Goal: Task Accomplishment & Management: Complete application form

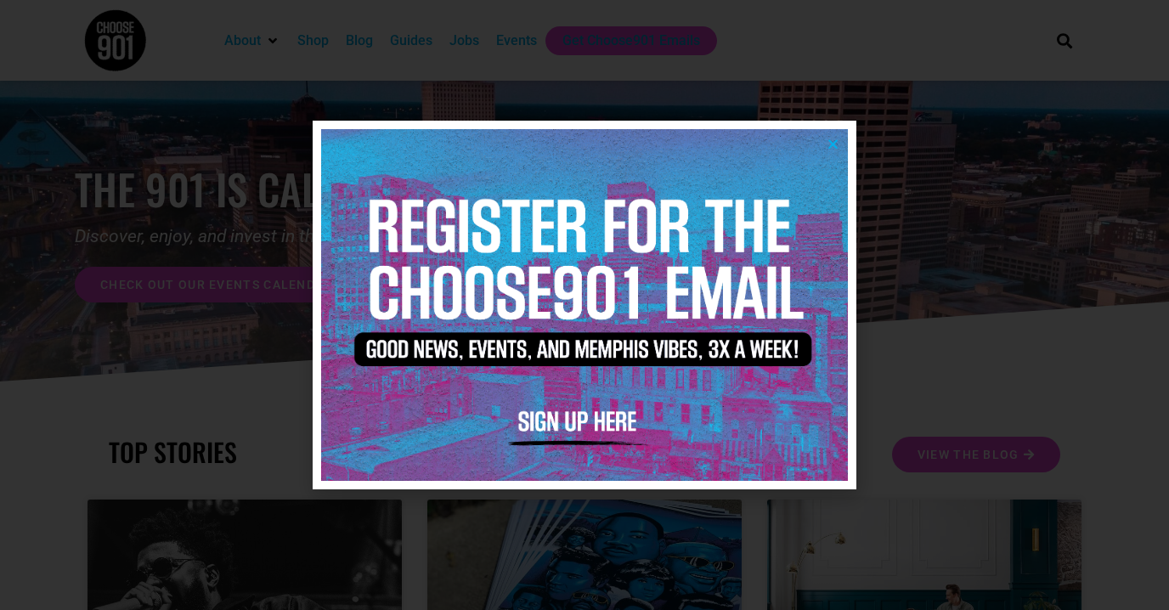
click at [830, 144] on icon "Close" at bounding box center [833, 144] width 13 height 13
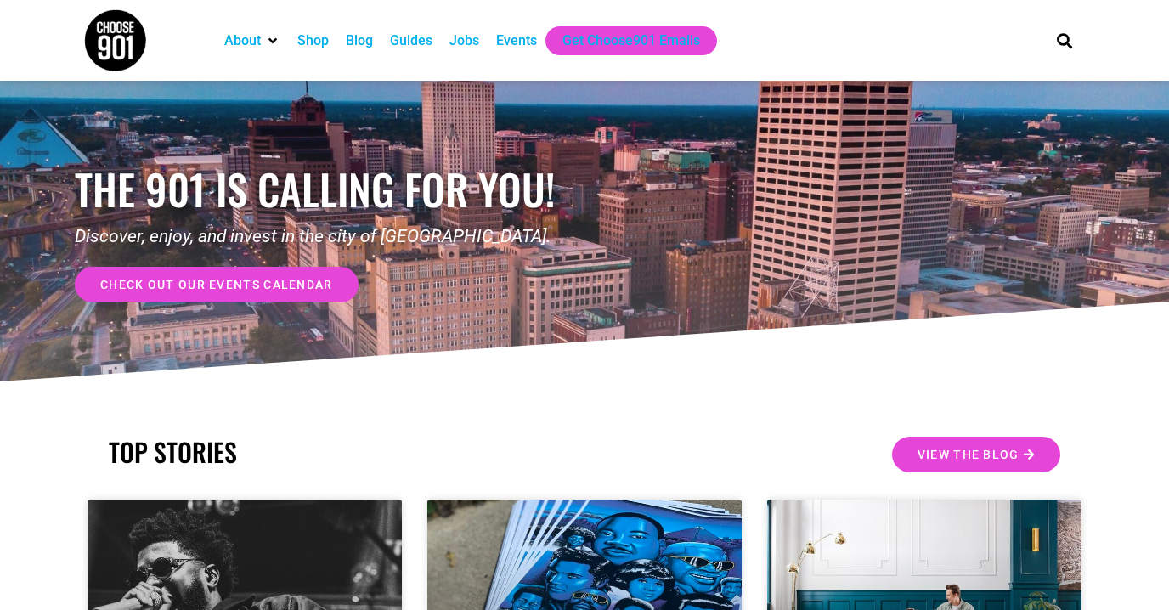
click at [529, 42] on div "Events" at bounding box center [516, 41] width 41 height 20
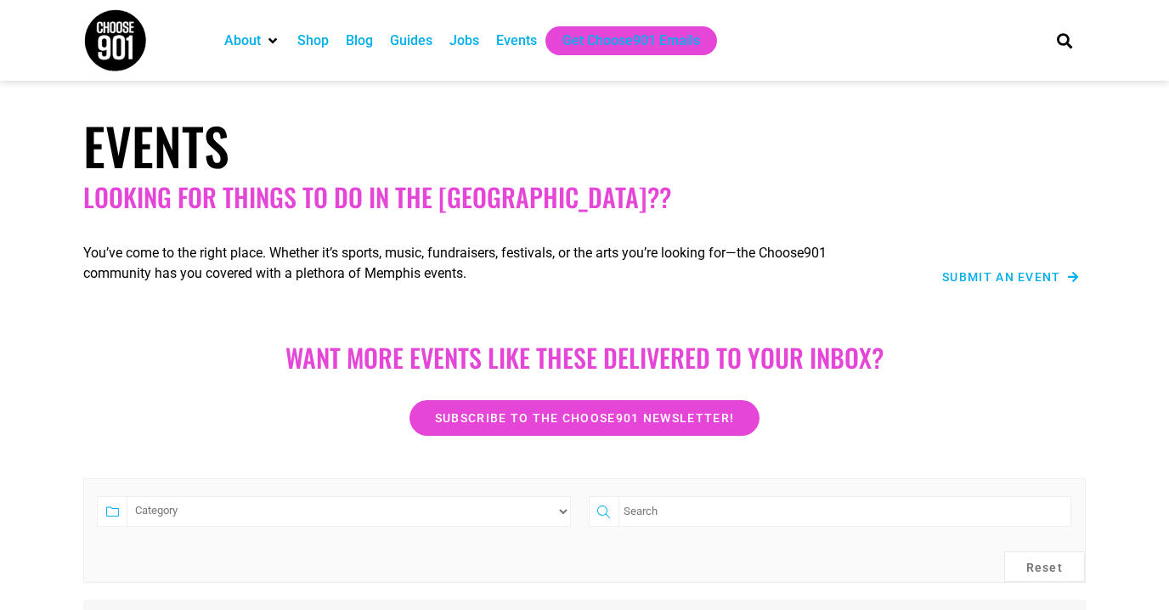
click at [1023, 275] on span "Submit an Event" at bounding box center [1001, 277] width 119 height 12
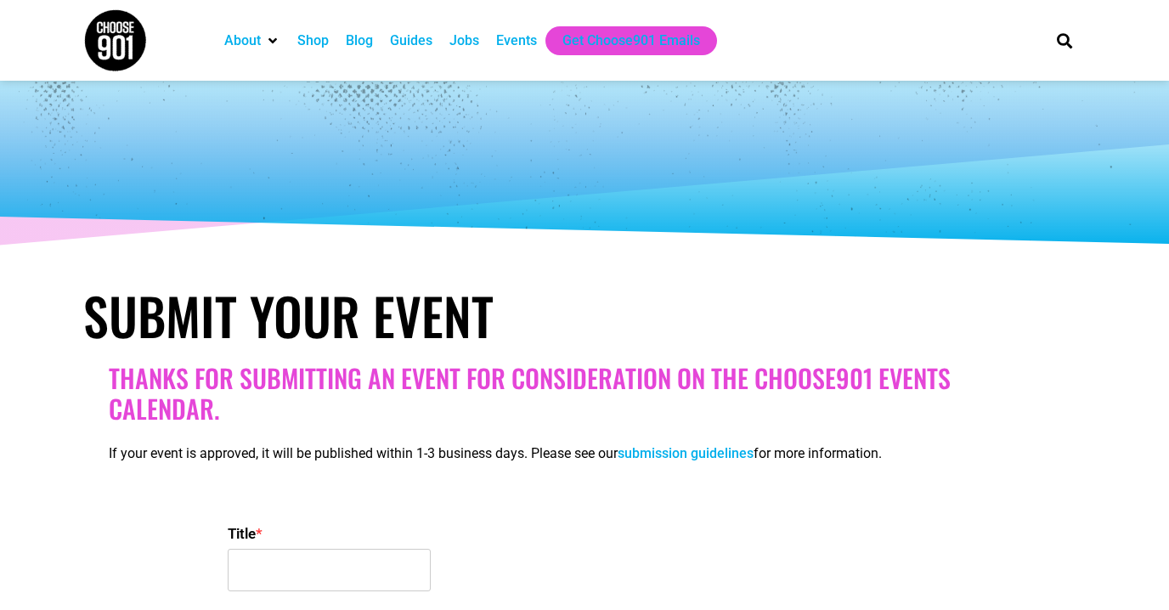
select select
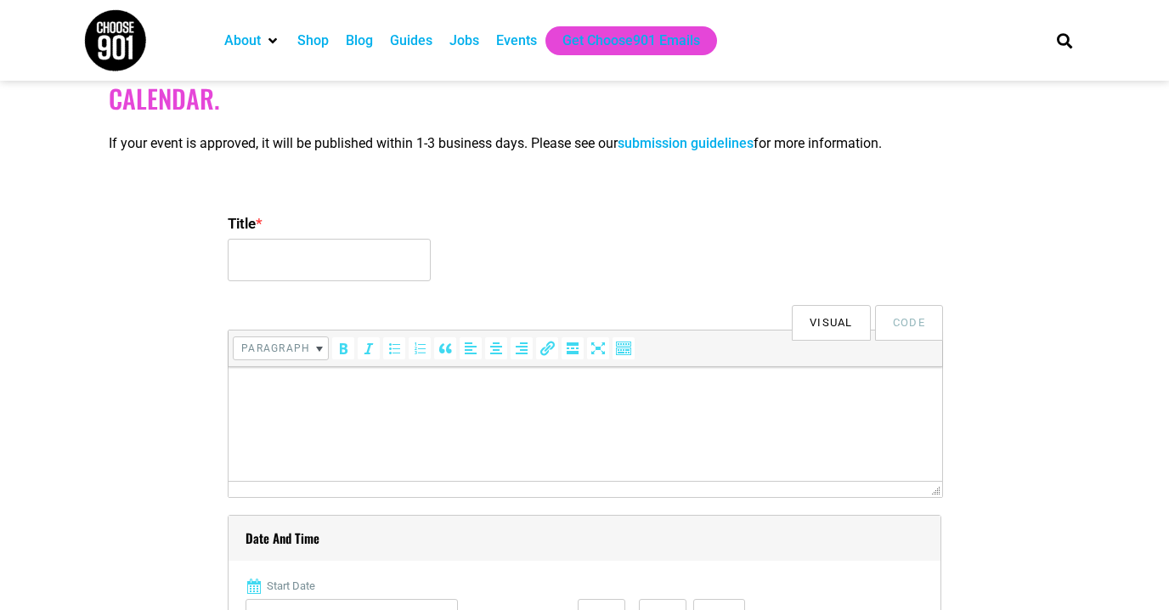
scroll to position [311, 0]
click at [324, 260] on input "Title *" at bounding box center [329, 259] width 203 height 42
type input "Magic Basement"
click at [395, 399] on p at bounding box center [585, 390] width 697 height 20
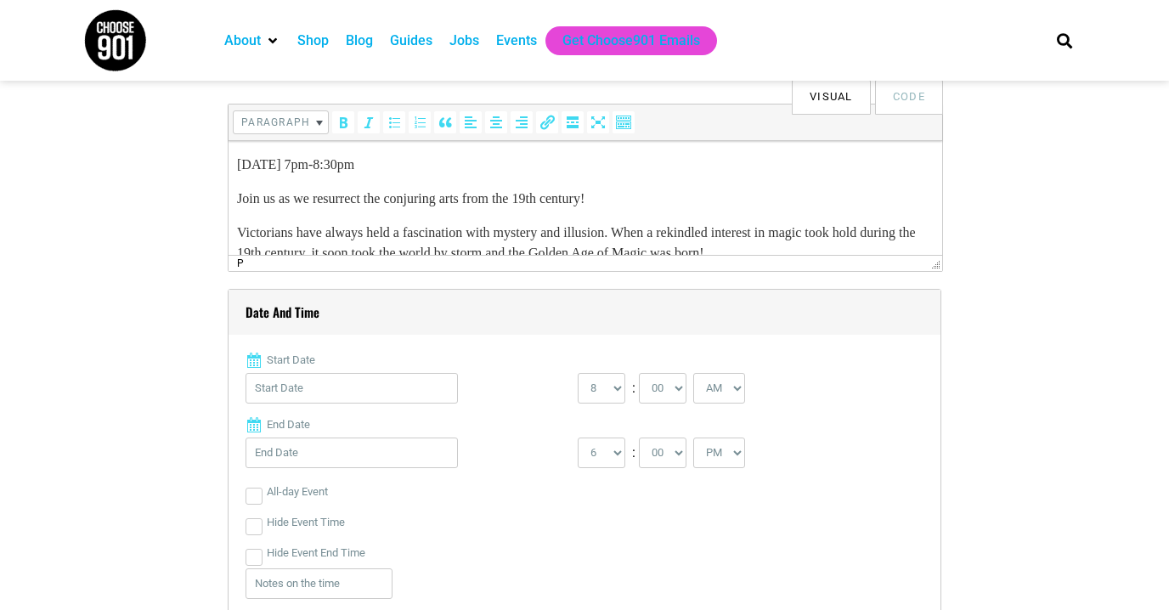
scroll to position [563, 0]
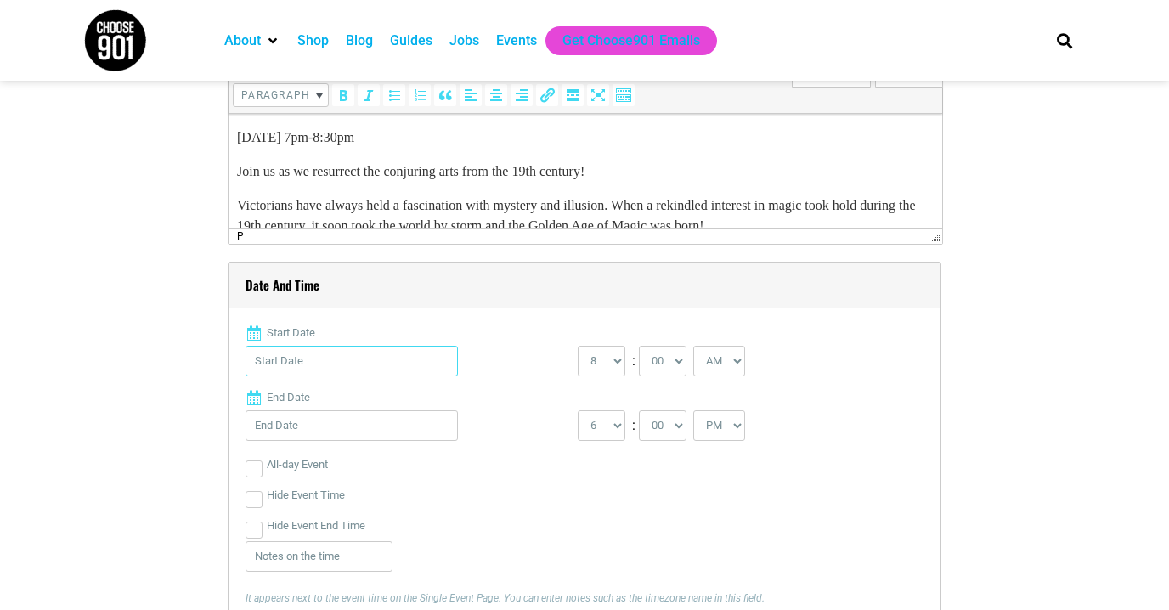
drag, startPoint x: 14, startPoint y: 71, endPoint x: 291, endPoint y: 370, distance: 407.6
click at [291, 370] on input "Start Date" at bounding box center [352, 361] width 212 height 31
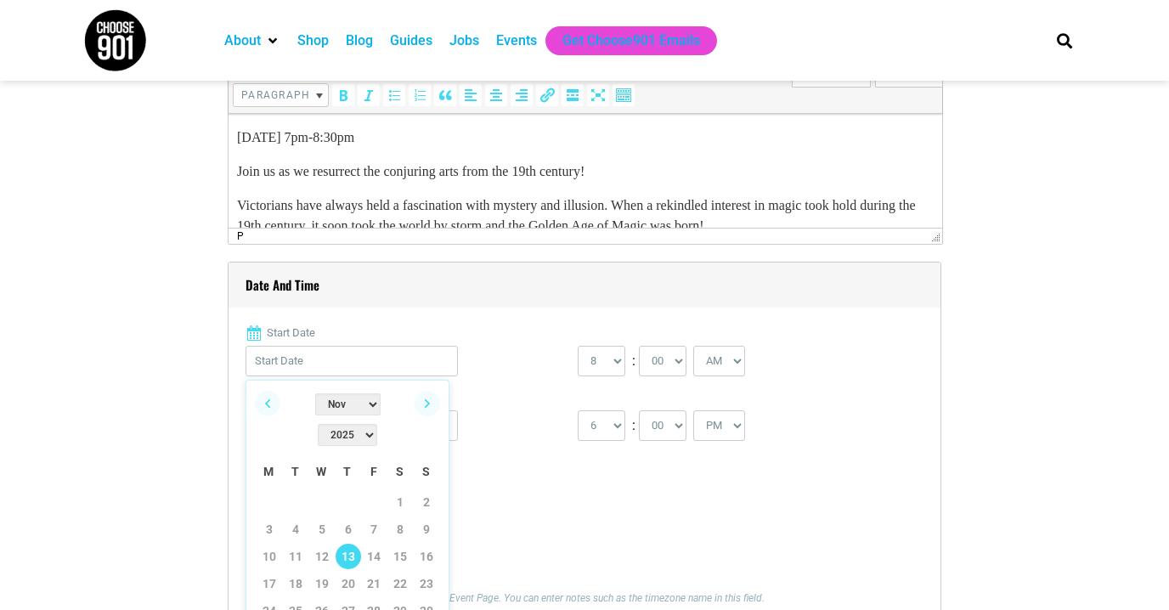
click at [349, 544] on link "13" at bounding box center [348, 556] width 25 height 25
type input "11/13/2025"
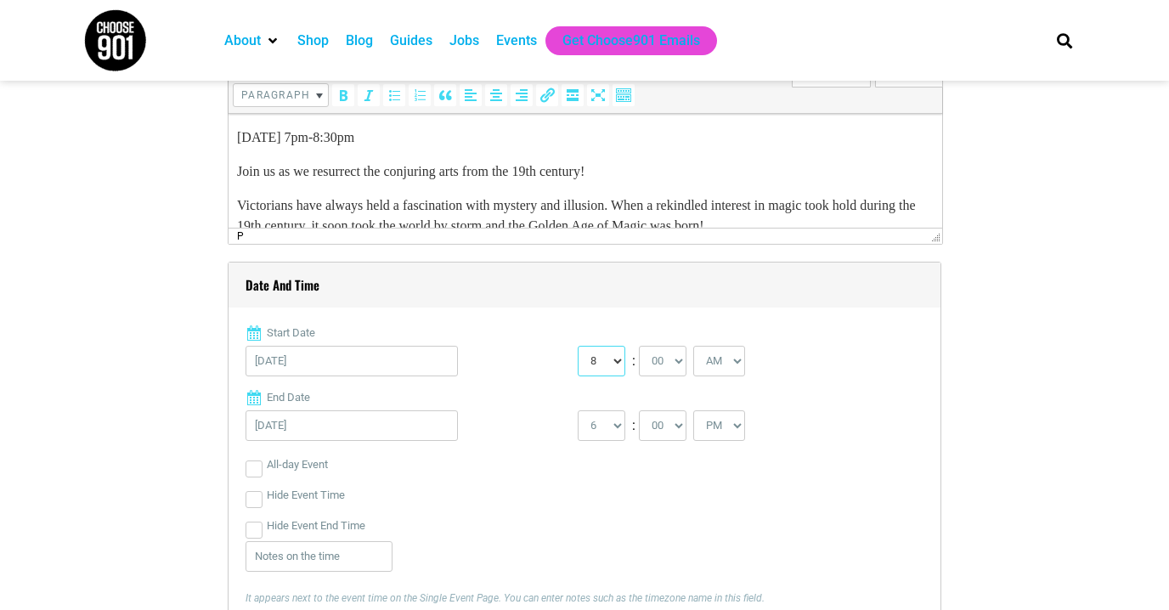
select select "7"
select select "PM"
select select "8"
select select "30"
click at [744, 507] on div "Hide Event Time" at bounding box center [585, 495] width 678 height 31
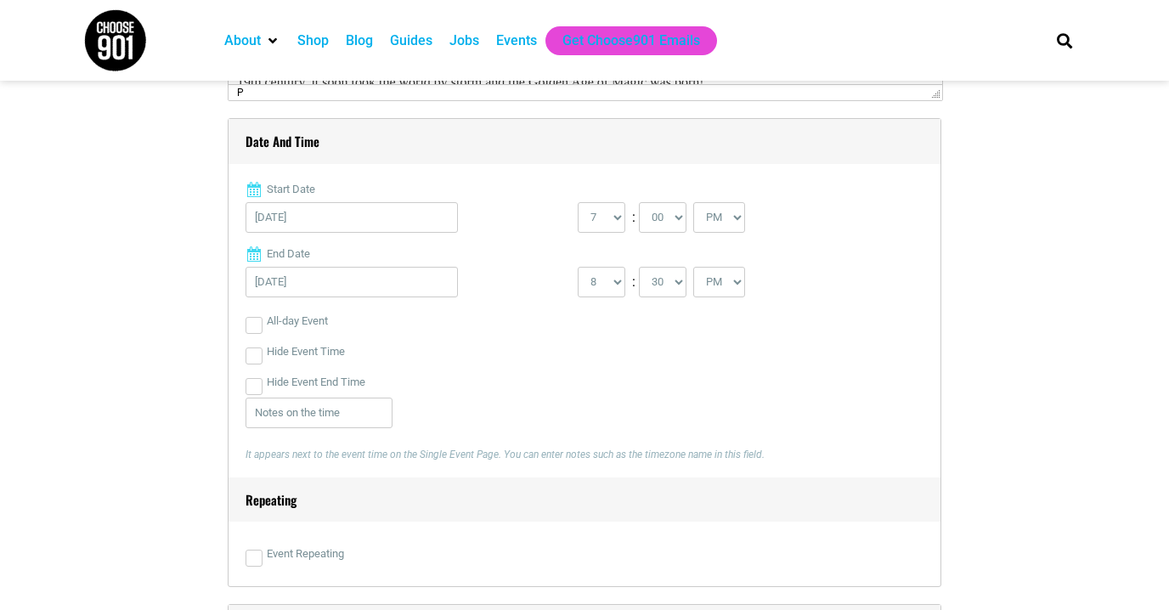
scroll to position [708, 0]
click at [518, 406] on div "It appears next to the event time on the Single Event Page. You can enter notes…" at bounding box center [581, 437] width 671 height 80
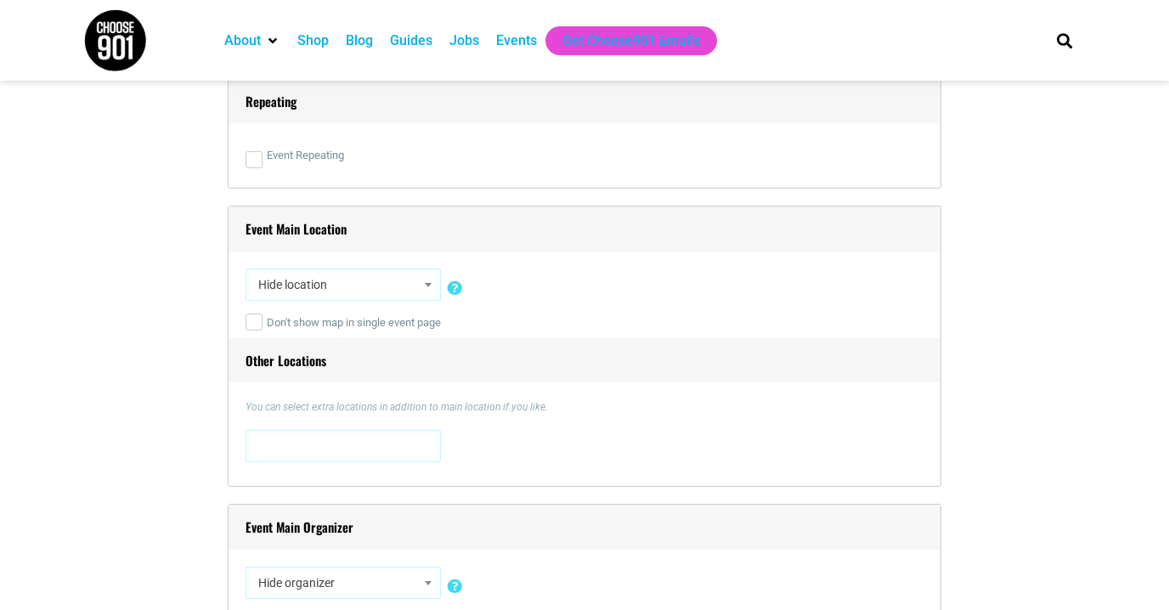
scroll to position [1126, 0]
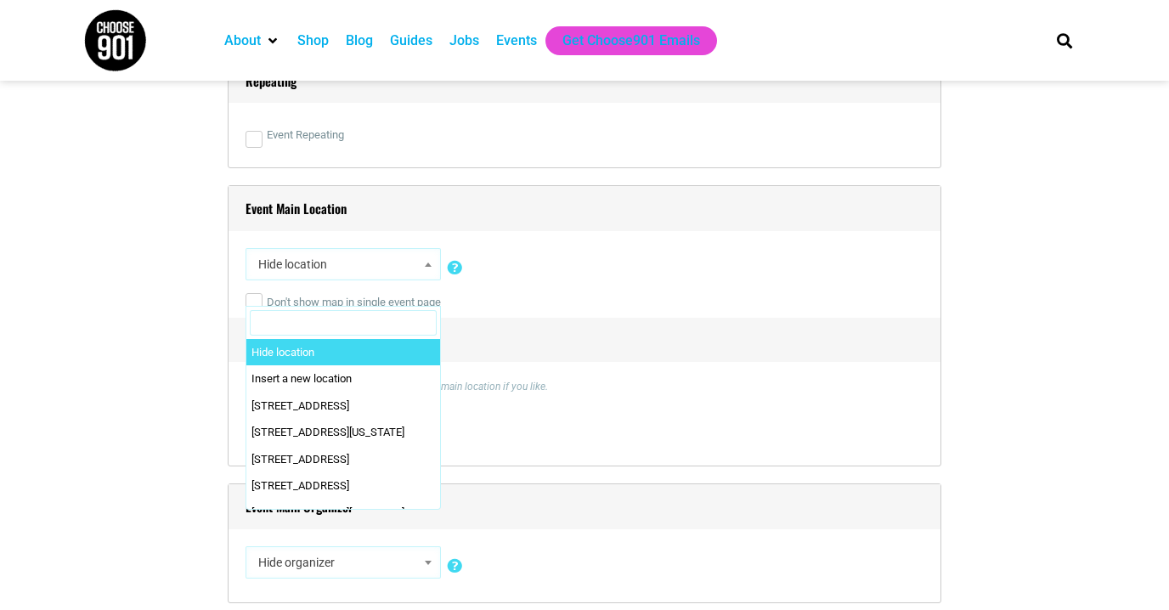
click at [428, 259] on span at bounding box center [428, 264] width 17 height 22
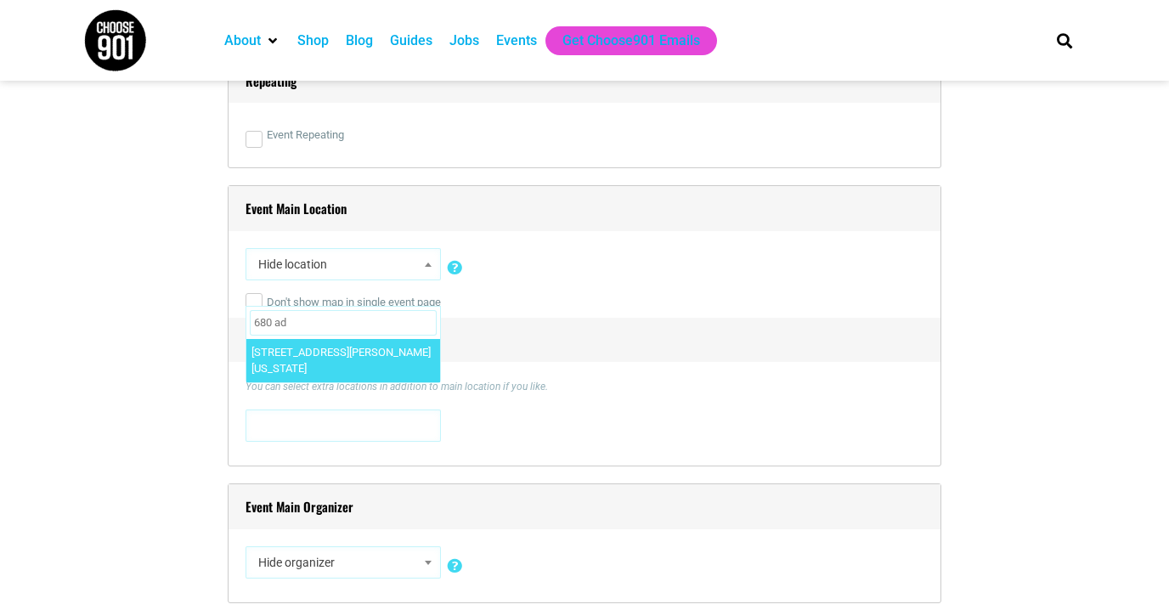
type input "680 ad"
select select "4115"
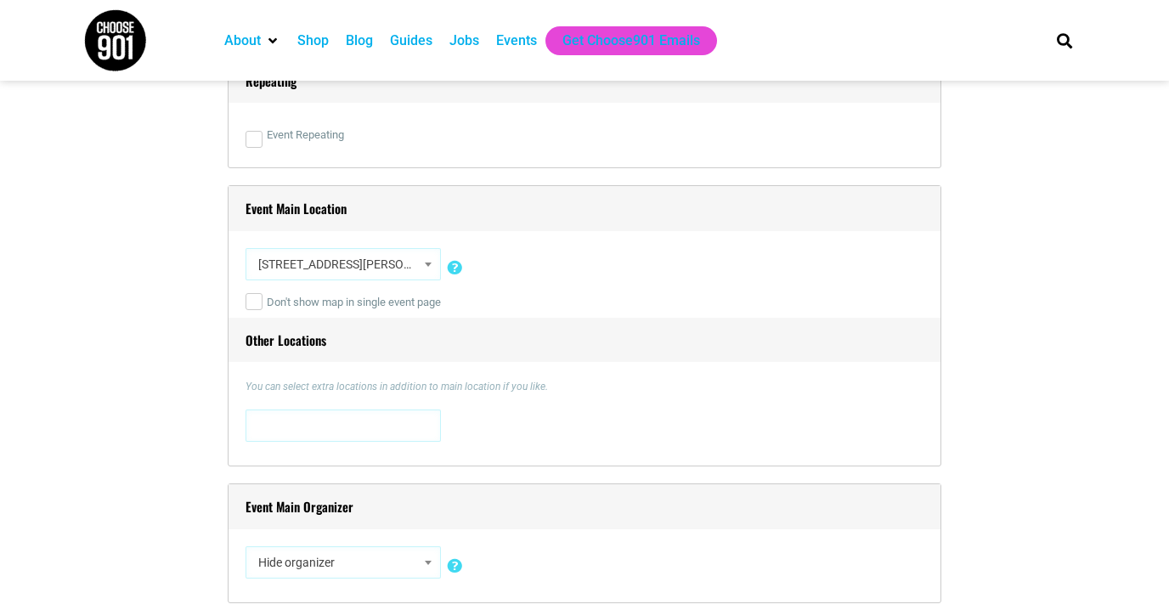
click at [642, 387] on p "You can select extra locations in addition to main location if you like." at bounding box center [585, 386] width 678 height 15
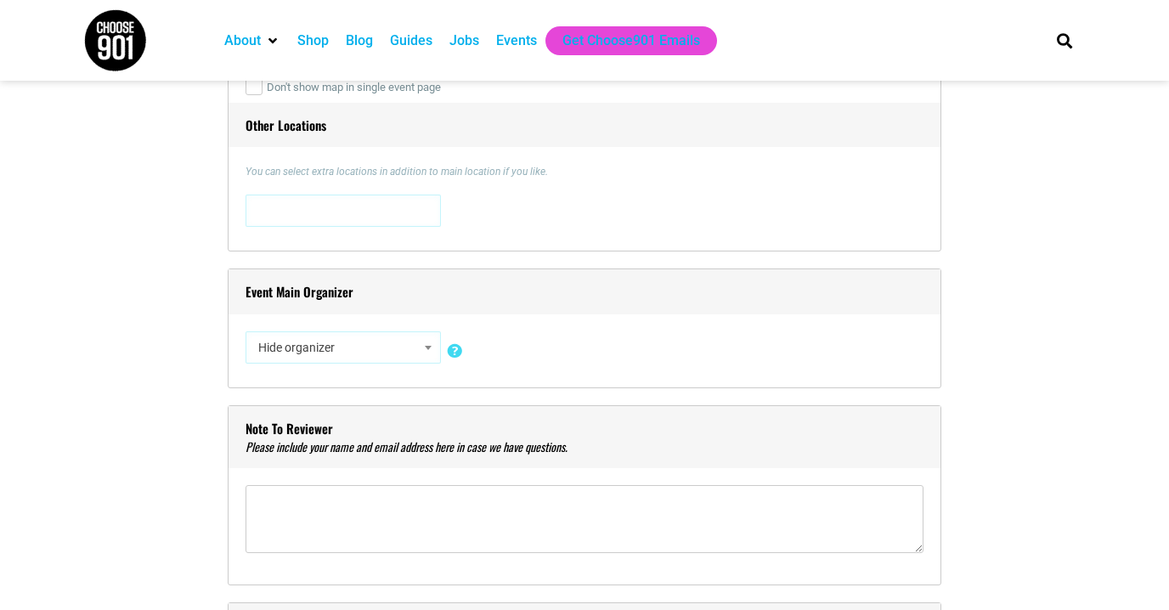
scroll to position [1426, 0]
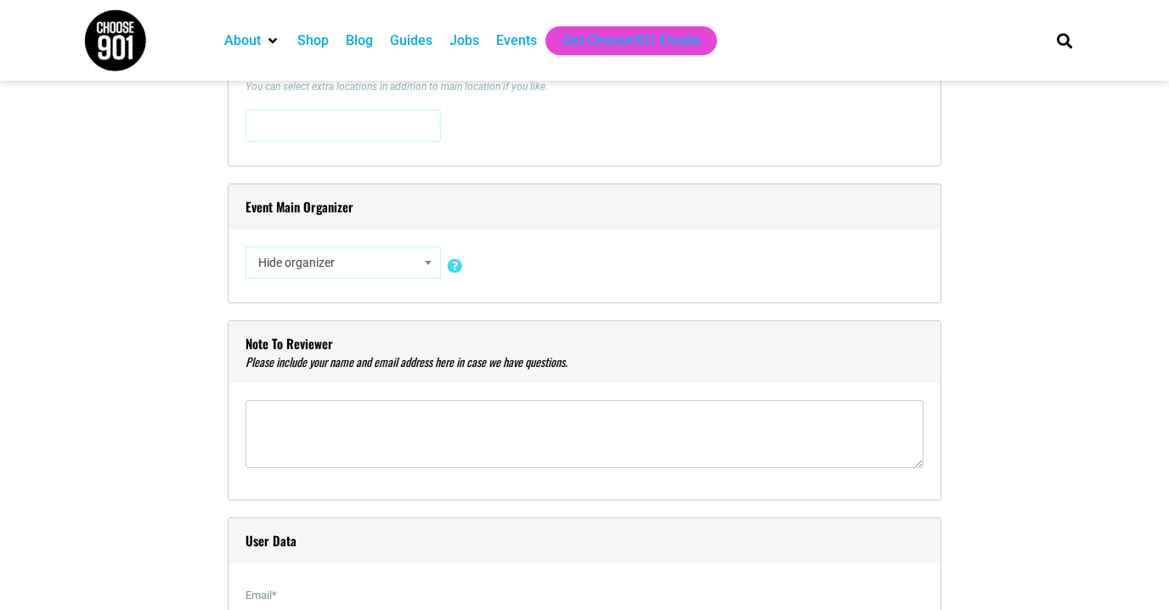
click at [426, 263] on b at bounding box center [428, 263] width 7 height 4
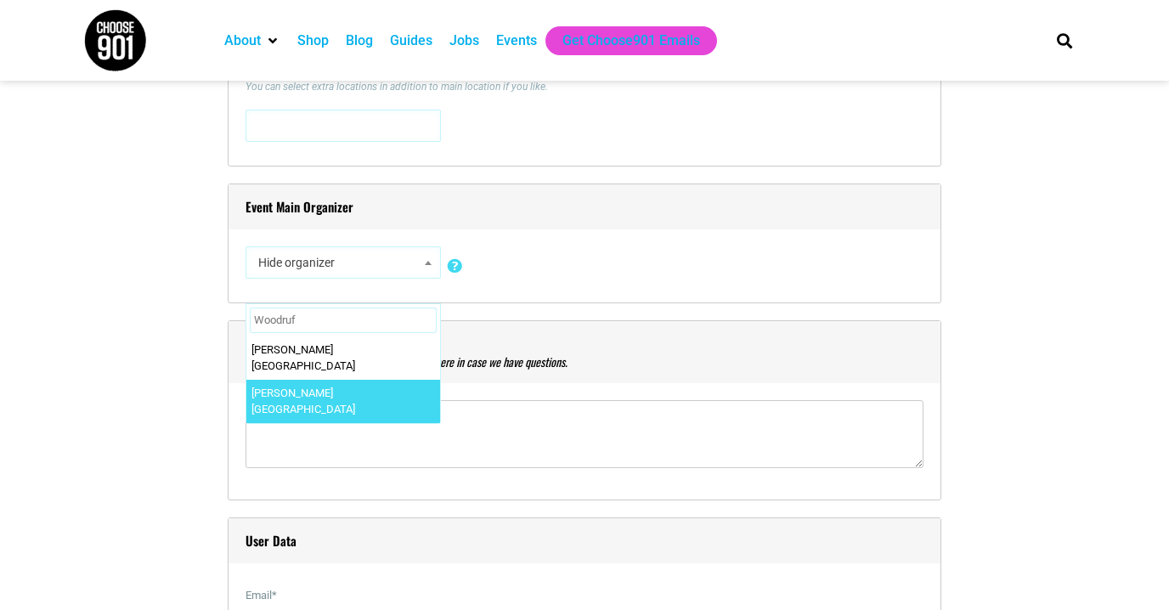
type input "Woodruf"
select select "2186"
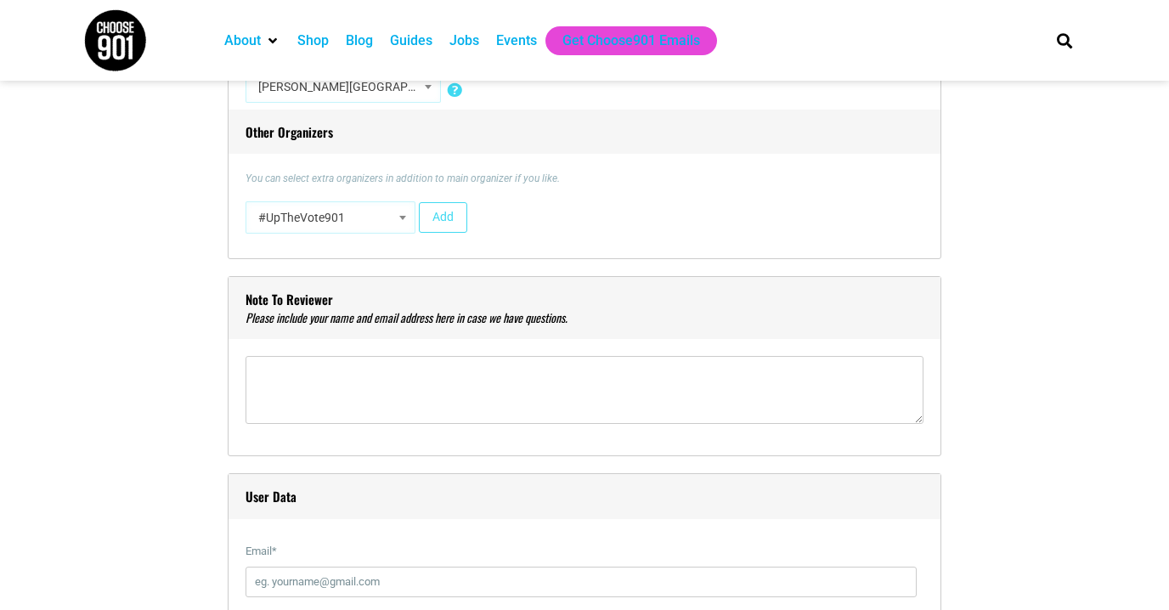
scroll to position [1603, 0]
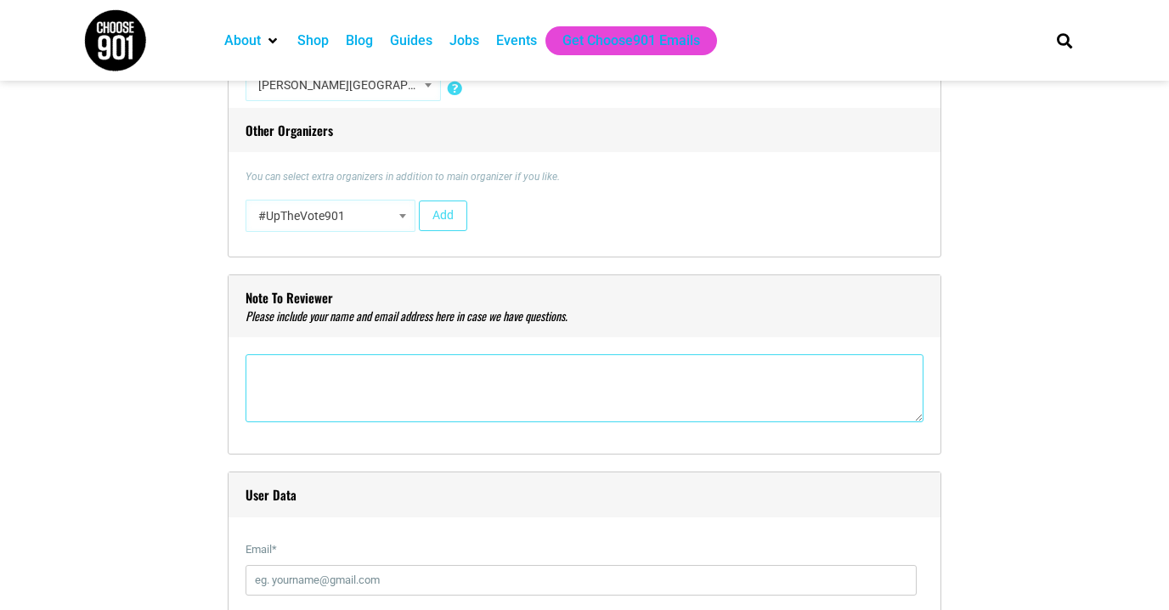
click at [474, 371] on textarea"] at bounding box center [585, 388] width 678 height 68
click at [360, 368] on textarea"] "Jennifer Cooper j.cooper@woodruff-fontaine.org 901-526-1469" at bounding box center [585, 388] width 678 height 68
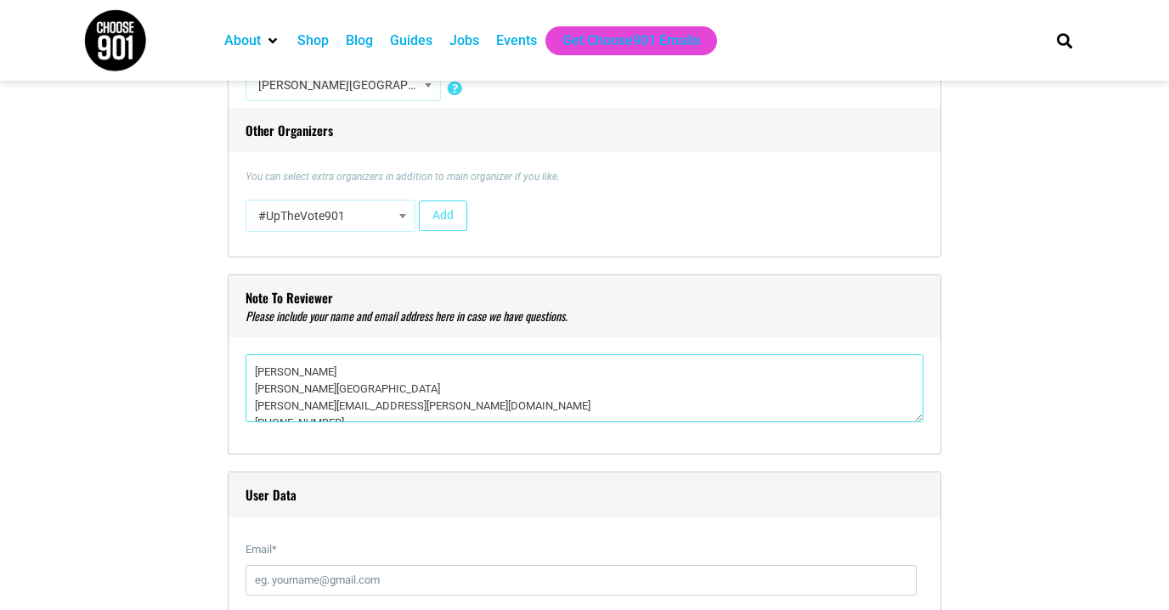
type textarea"] "Jennifer Cooper Woodruff-Fontaine House Museum j.cooper@woodruff-fontaine.org 9…"
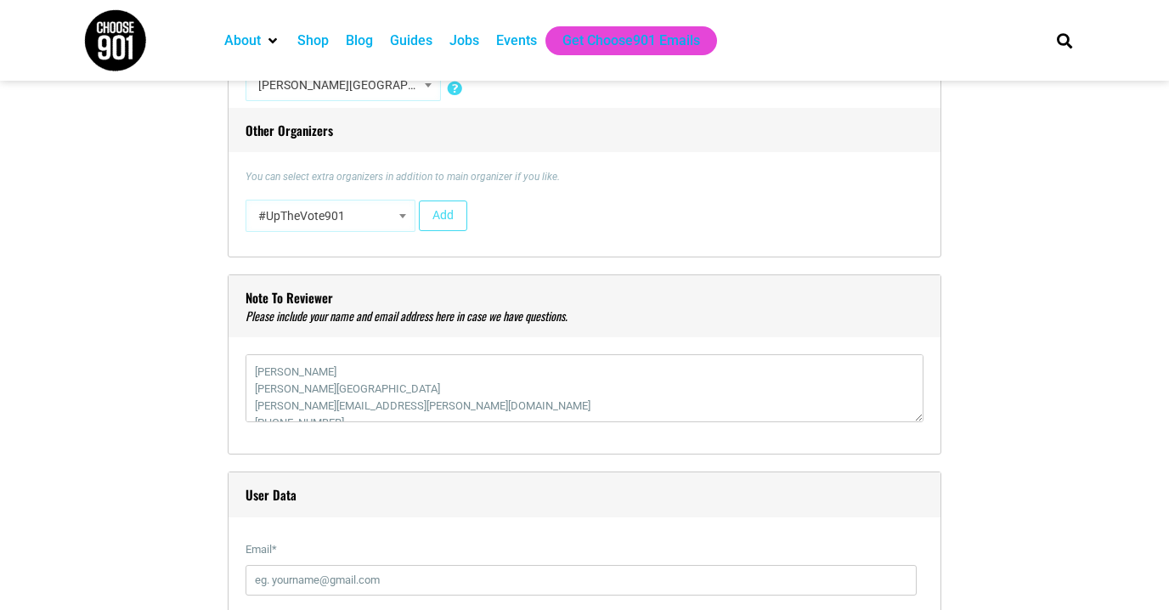
click at [699, 444] on div "Note to reviewer Jennifer Cooper Woodruff-Fontaine House Museum j.cooper@woodru…" at bounding box center [585, 364] width 714 height 181
click at [1013, 435] on div "Title * Magic Basement Visual Code b i link b-quote del ins img ul ol li code m…" at bounding box center [584, 560] width 1003 height 3358
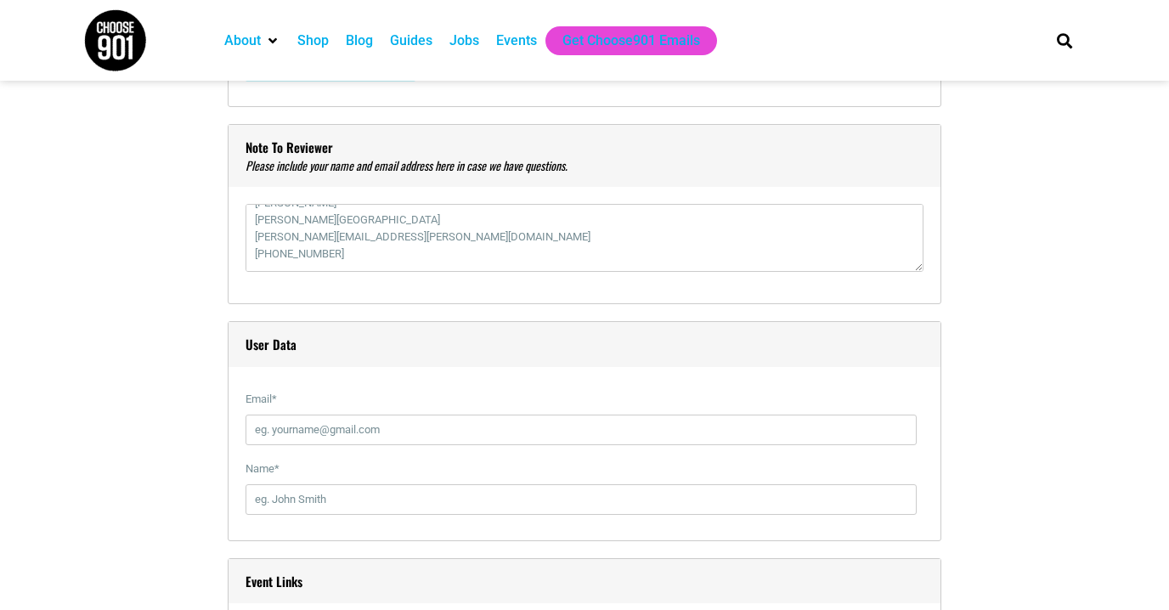
scroll to position [1756, 0]
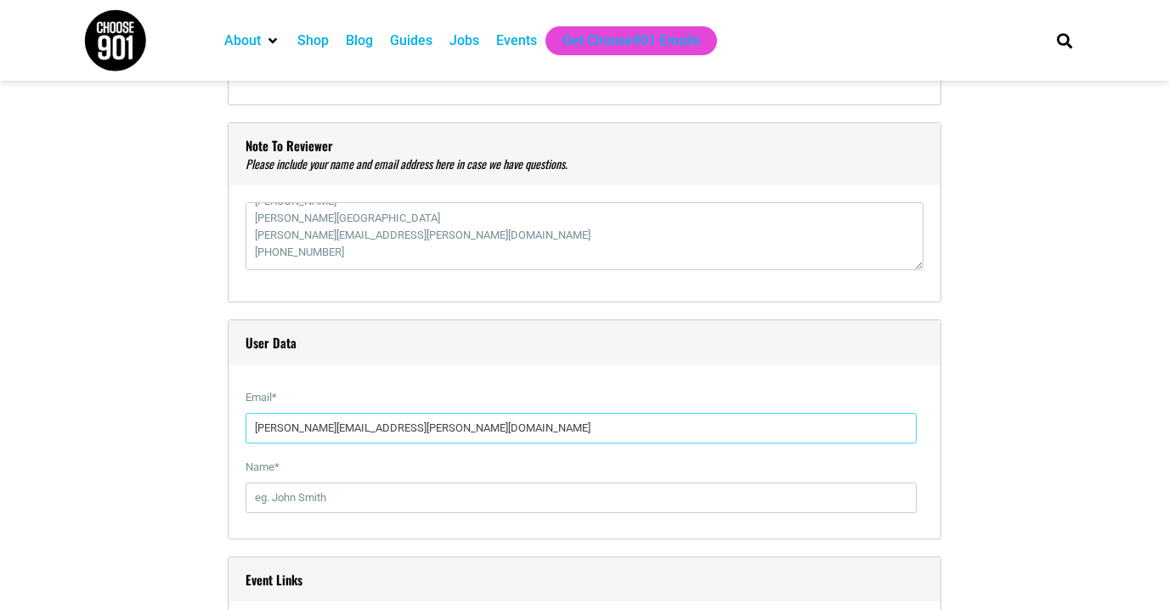
type input "j.cooper@woodruff-fontaine.org"
type input "Jennifer Cooper"
click at [163, 538] on div "Title * Magic Basement Visual Code b i link b-quote del ins img ul ol li code m…" at bounding box center [584, 408] width 1003 height 3358
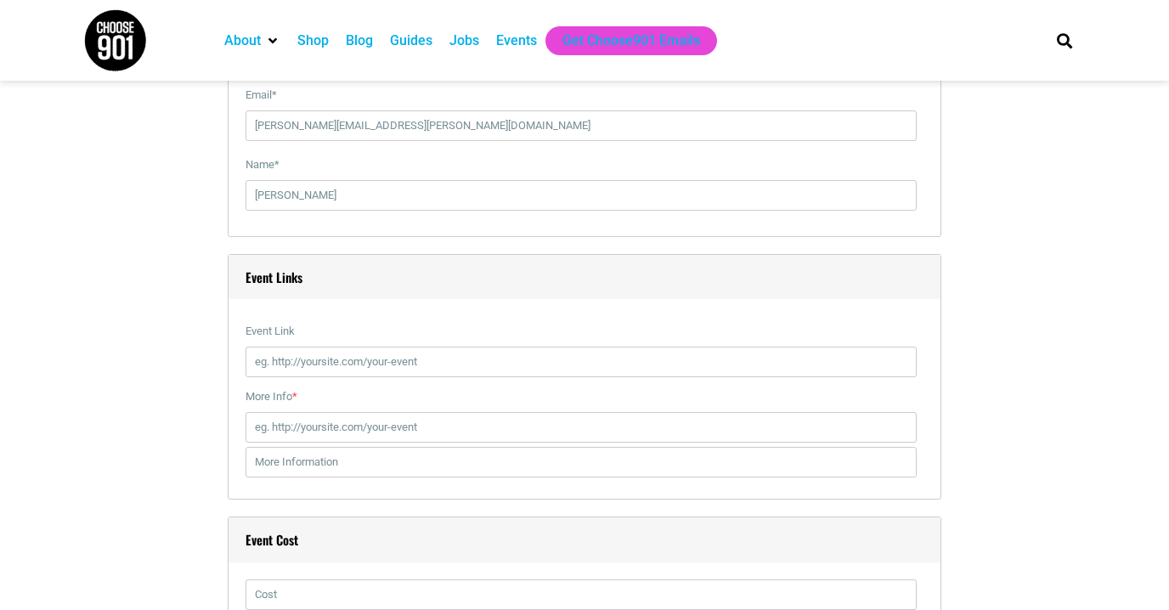
scroll to position [2059, 0]
click at [460, 359] on input "Event Link" at bounding box center [581, 361] width 671 height 31
paste input "https://www.facebook.com/events/1946448856134237/?acontext=%7B%22event_action_h…"
type input "https://www.facebook.com/events/1946448856134237/?acontext=%7B%22event_action_h…"
click at [495, 419] on input "More Info *" at bounding box center [581, 426] width 671 height 31
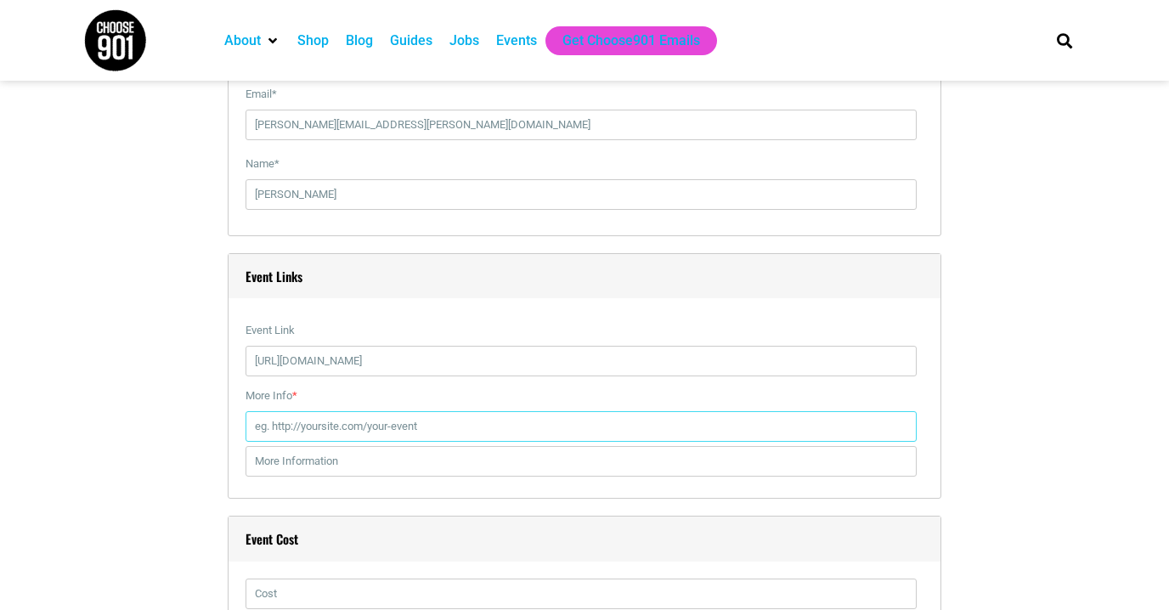
paste input "https://www.woodruff-fontaine.org/events-1/magic-basement-2"
type input "https://www.woodruff-fontaine.org/events-1/magic-basement-2"
click at [340, 489] on div "Event Links Event Link https://www.facebook.com/events/1946448856134237/?aconte…" at bounding box center [585, 376] width 714 height 246
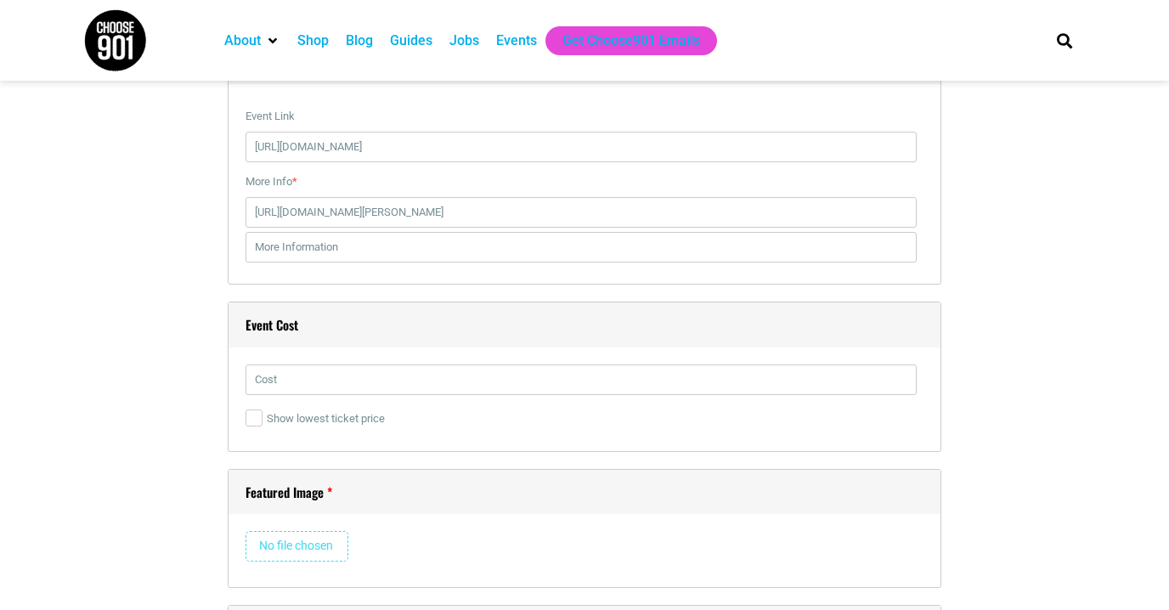
scroll to position [2280, 0]
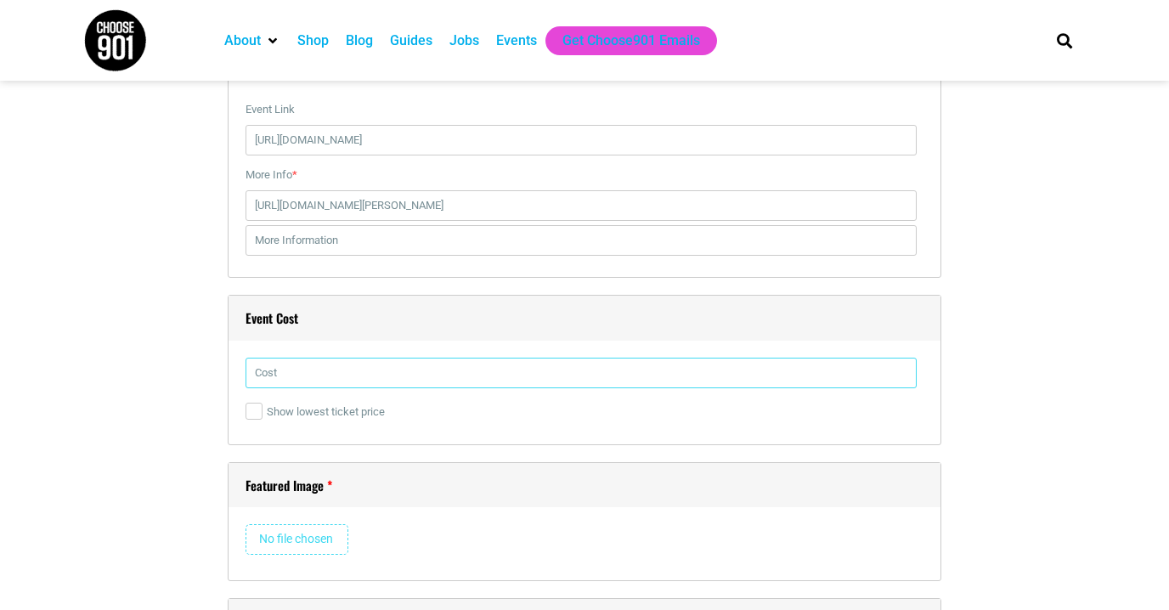
click at [308, 362] on input "text" at bounding box center [581, 373] width 671 height 31
type input "$50.00"
click at [291, 535] on input "file" at bounding box center [297, 539] width 103 height 31
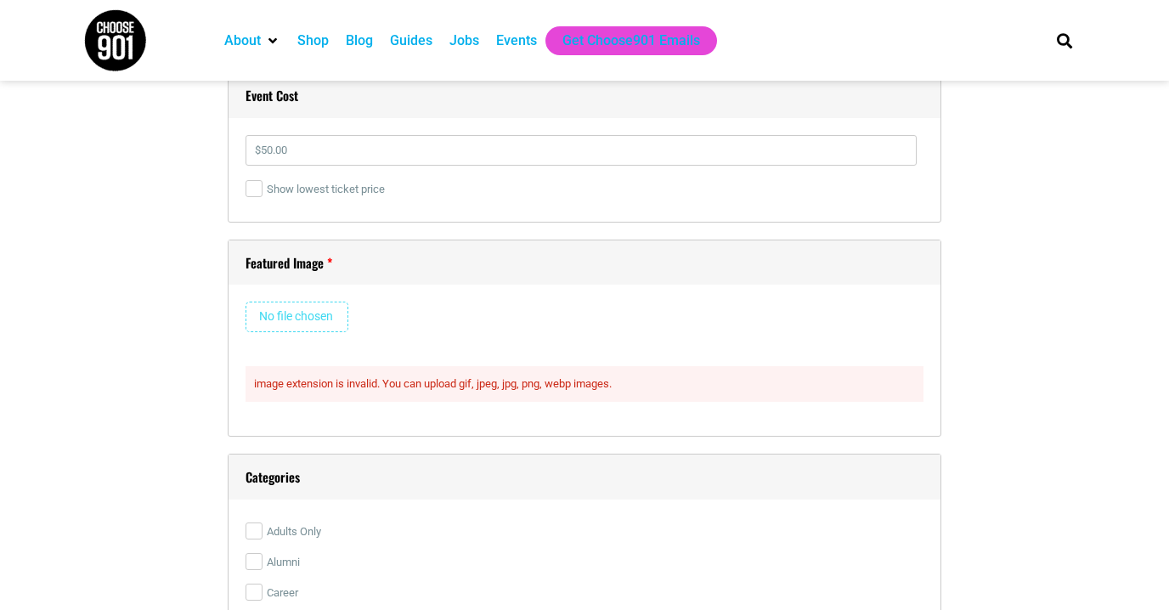
scroll to position [2509, 0]
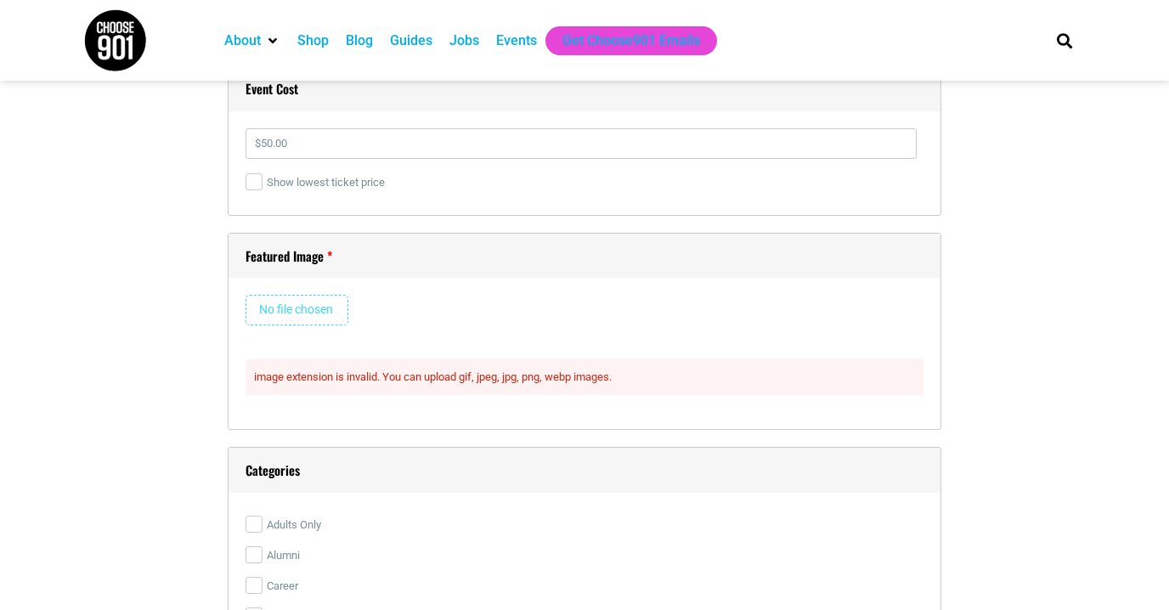
click at [294, 307] on input "file" at bounding box center [297, 310] width 103 height 31
click at [300, 298] on input "file" at bounding box center [297, 310] width 103 height 31
type input "C:\fakepath\19thcenturyconjuror.jpeg"
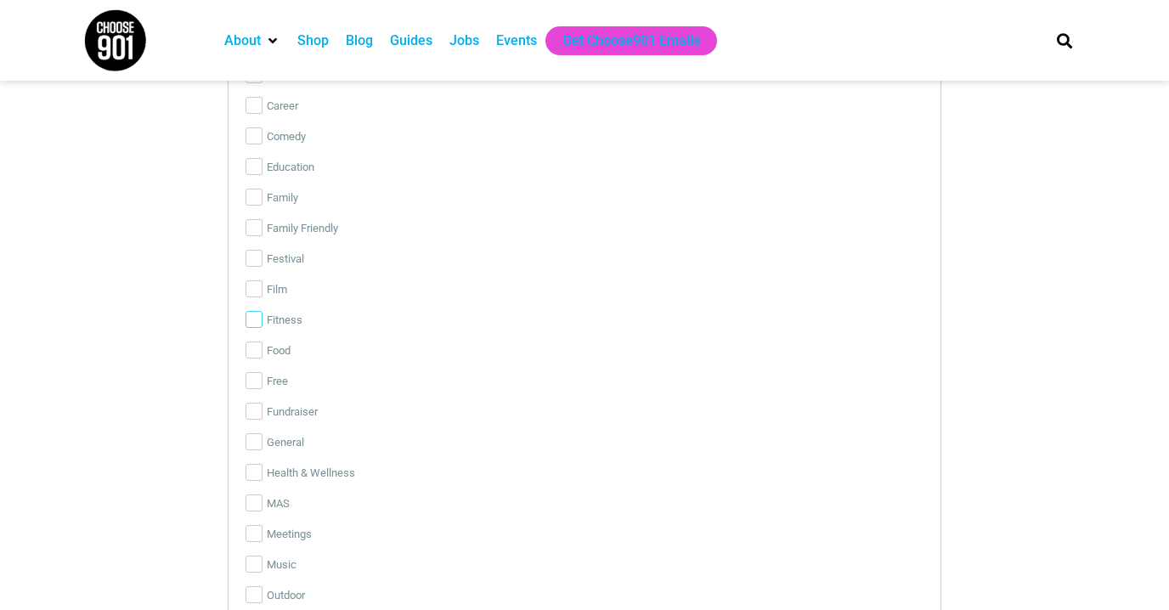
scroll to position [3620, 0]
click at [257, 218] on input "Family Friendly" at bounding box center [254, 226] width 17 height 17
checkbox input "true"
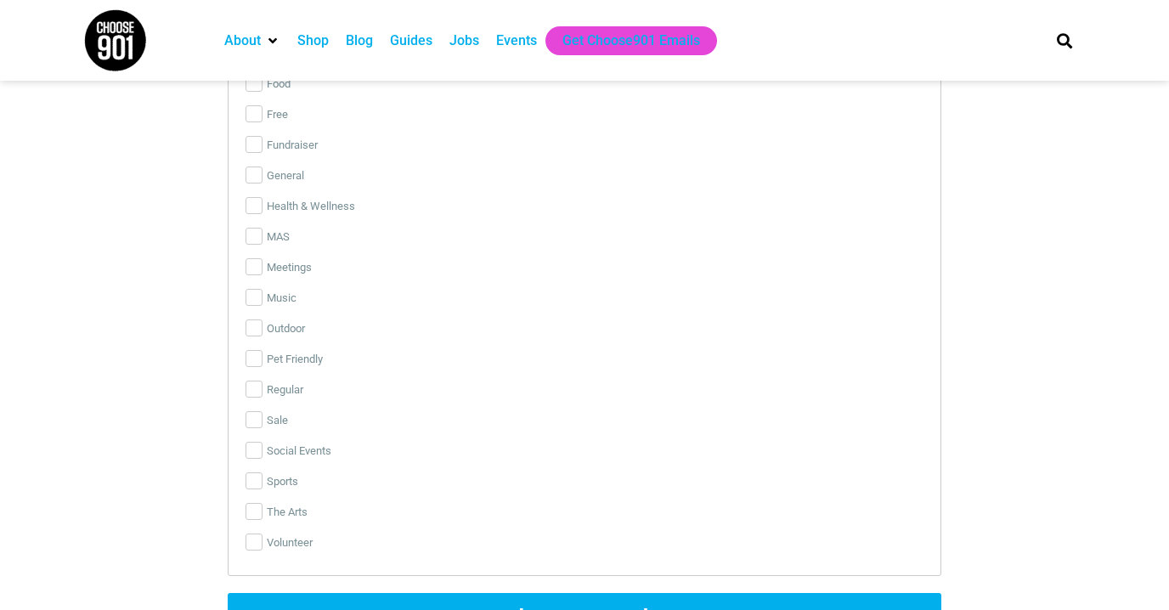
scroll to position [3892, 0]
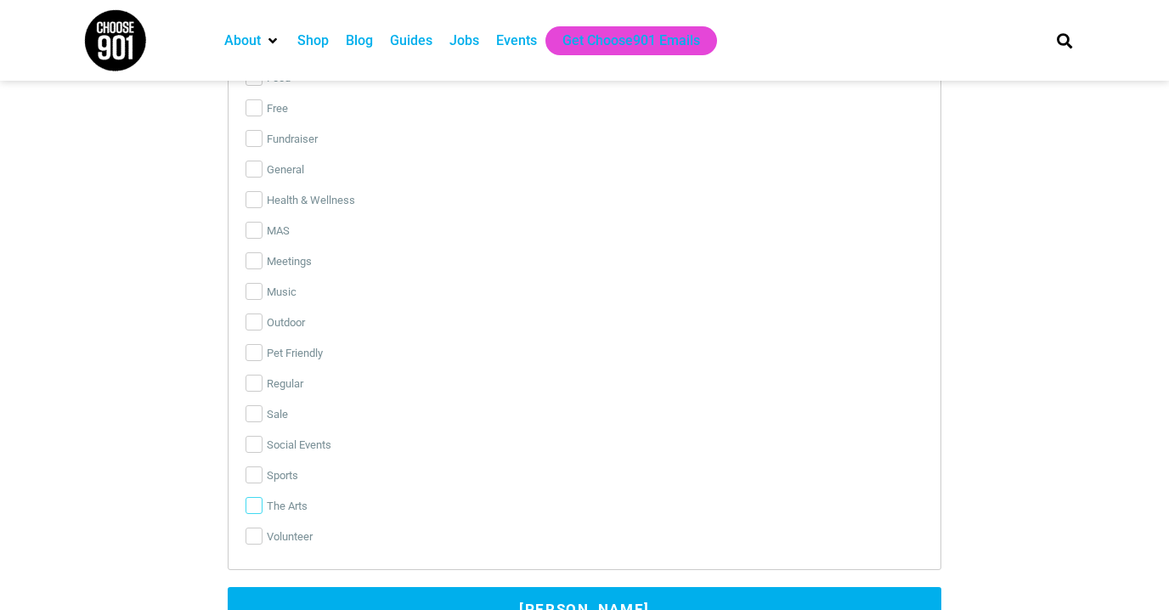
click at [254, 497] on input "The Arts" at bounding box center [254, 505] width 17 height 17
checkbox input "true"
click at [254, 436] on input "Social Events" at bounding box center [254, 444] width 17 height 17
checkbox input "false"
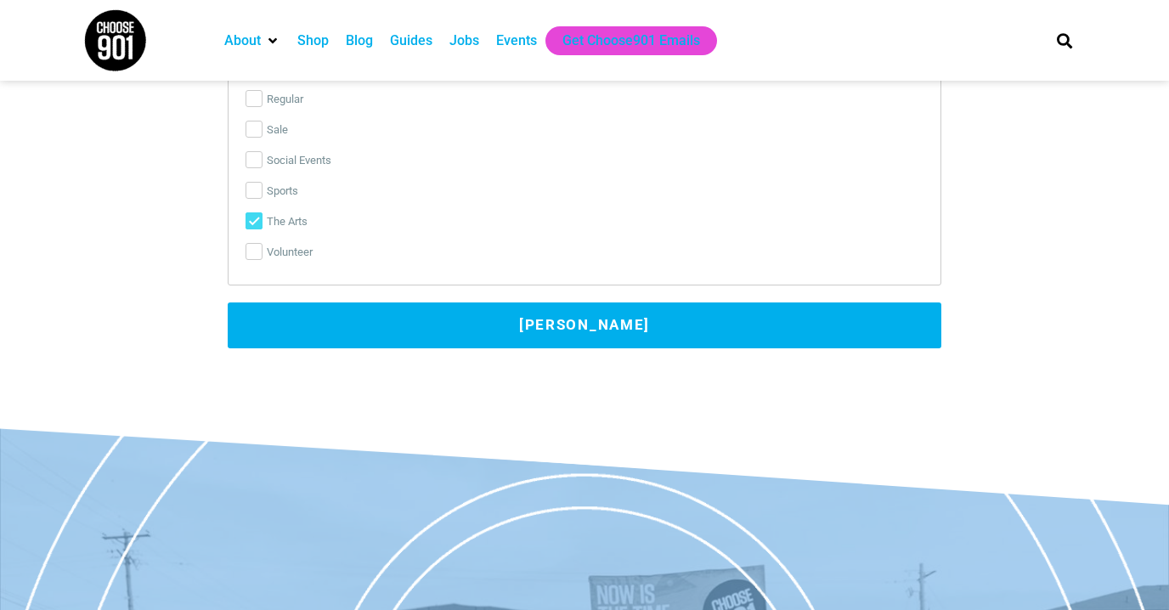
scroll to position [4182, 0]
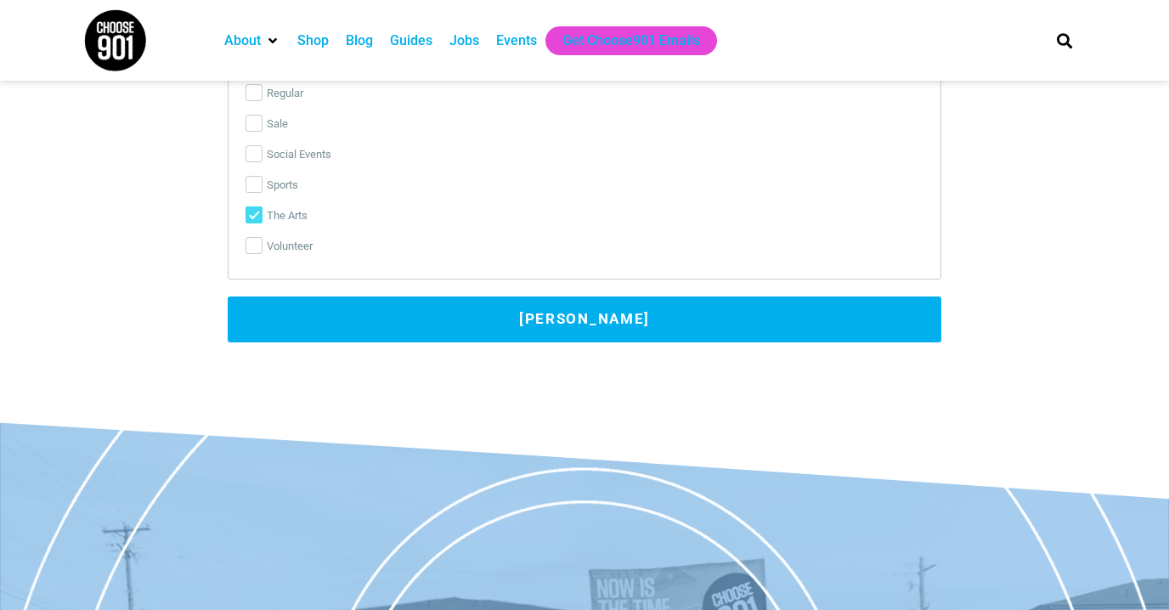
click at [487, 297] on button "Submit Event" at bounding box center [585, 320] width 714 height 46
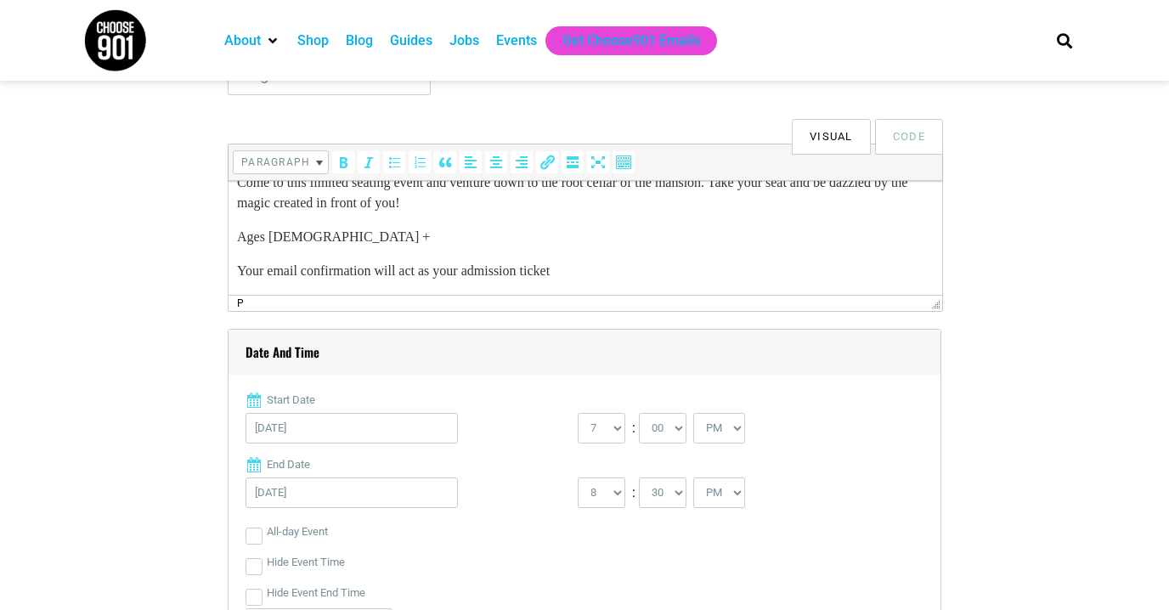
scroll to position [0, 0]
